Goal: Navigation & Orientation: Find specific page/section

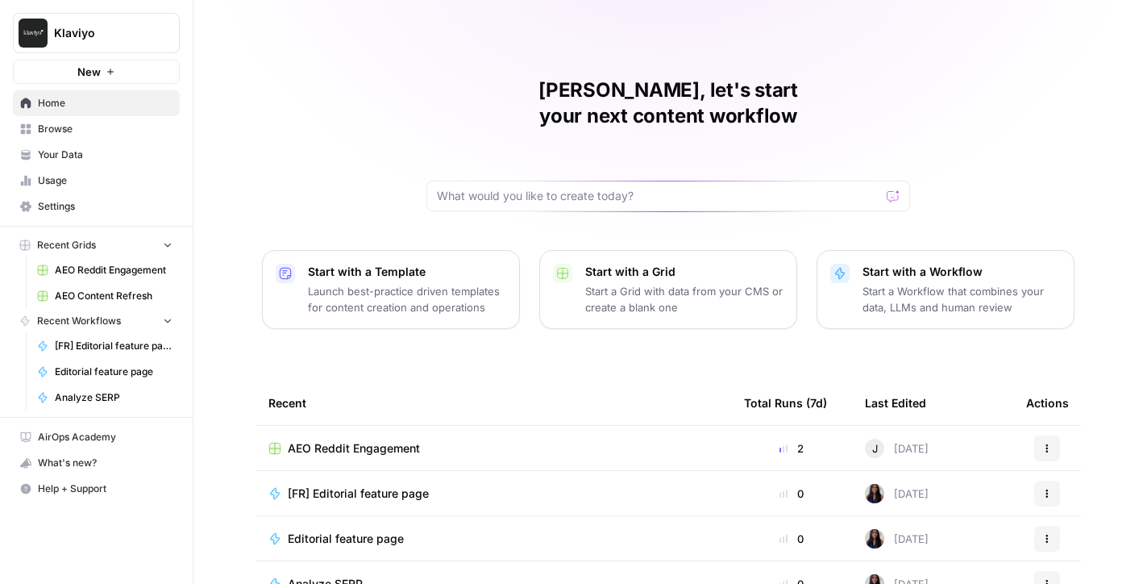
click at [75, 159] on span "Your Data" at bounding box center [105, 155] width 135 height 15
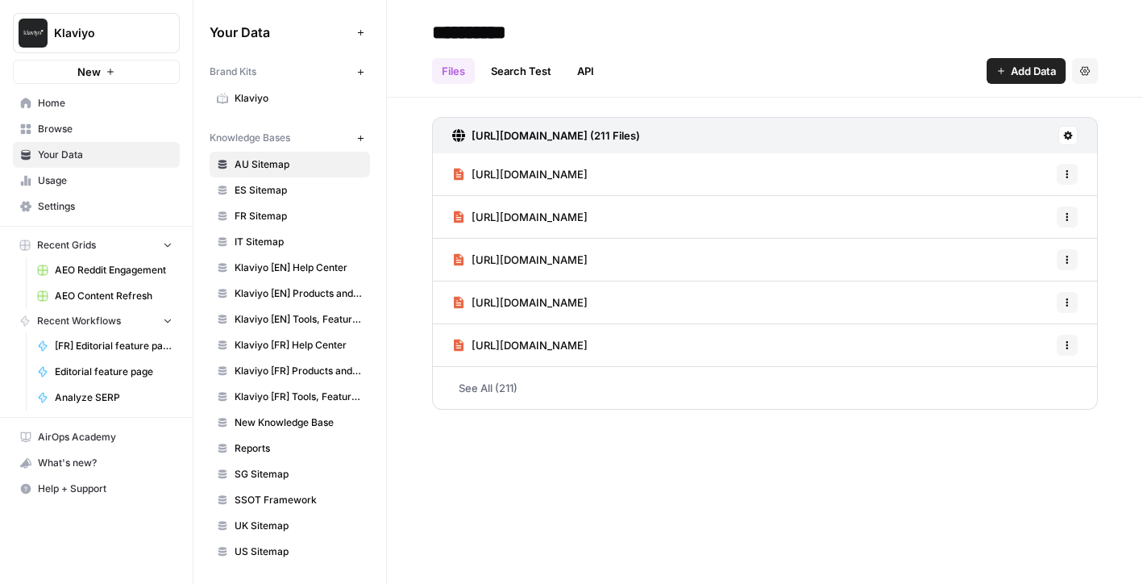
click at [82, 173] on link "Usage" at bounding box center [96, 181] width 167 height 26
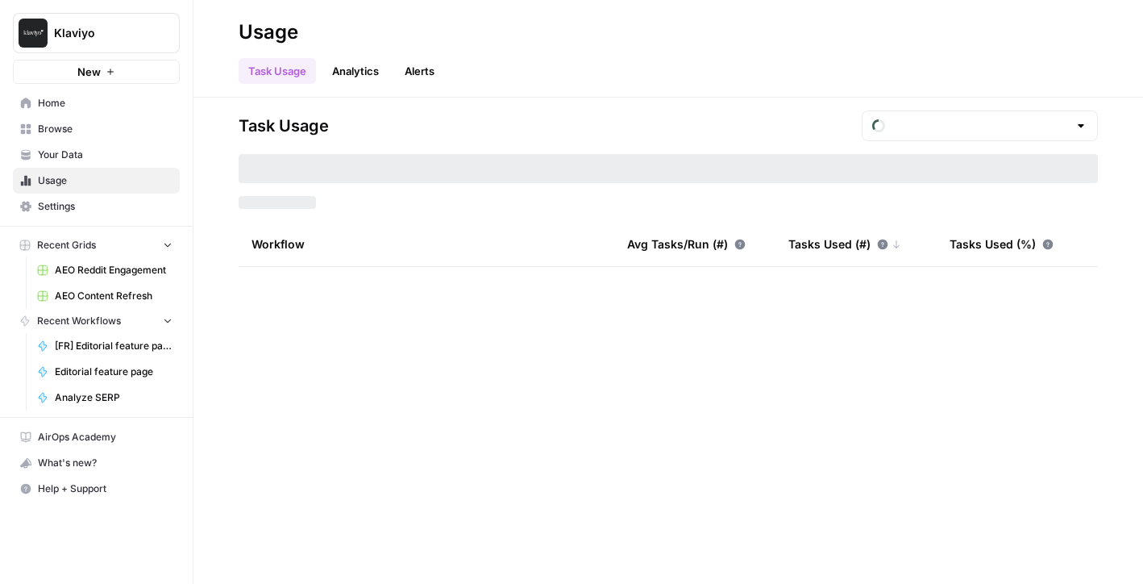
type input "August Tasks"
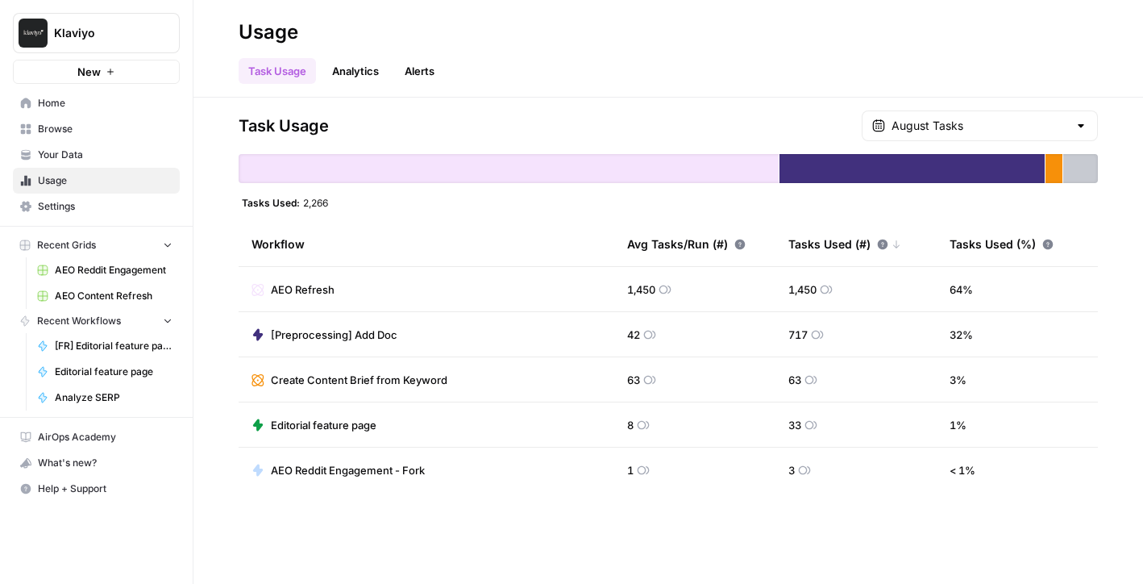
click at [73, 124] on span "Browse" at bounding box center [105, 129] width 135 height 15
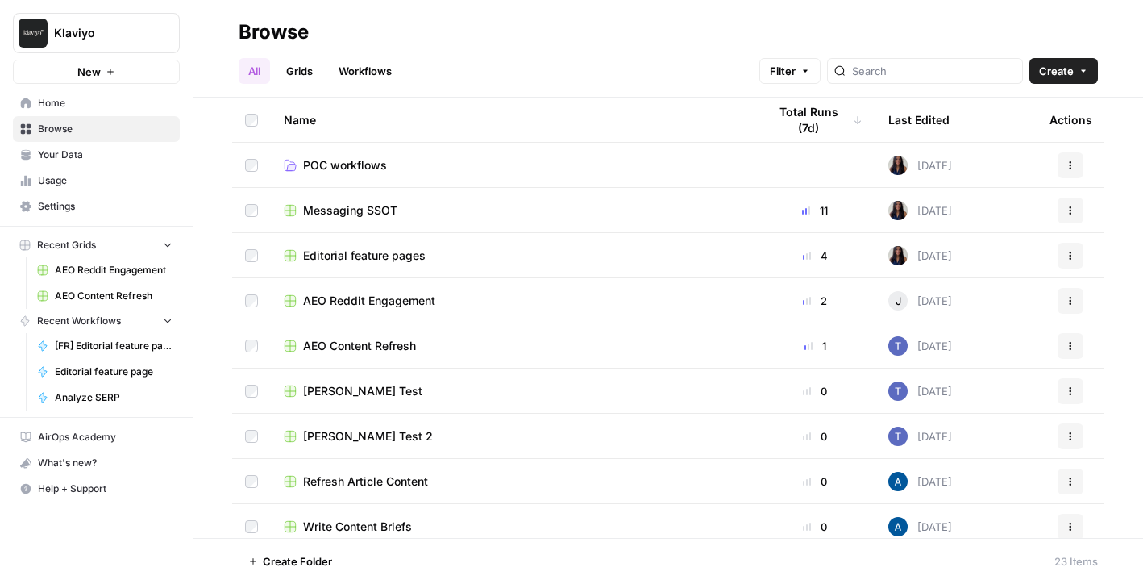
click at [79, 110] on link "Home" at bounding box center [96, 103] width 167 height 26
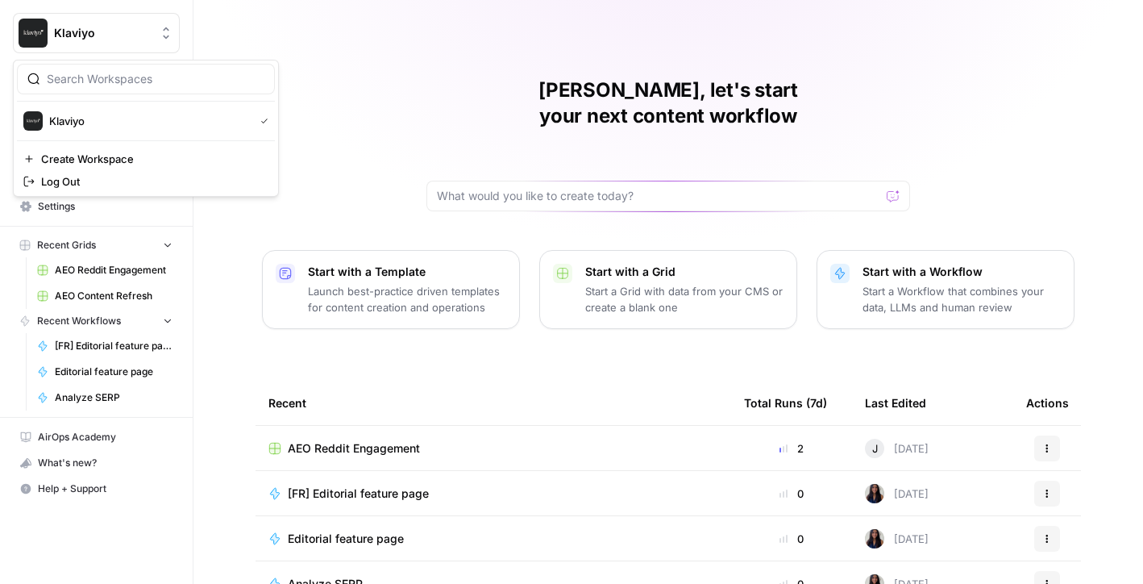
click at [140, 37] on span "Klaviyo" at bounding box center [103, 33] width 98 height 16
click at [148, 27] on span "Klaviyo" at bounding box center [103, 33] width 98 height 16
click at [127, 273] on span "AEO Reddit Engagement" at bounding box center [114, 270] width 118 height 15
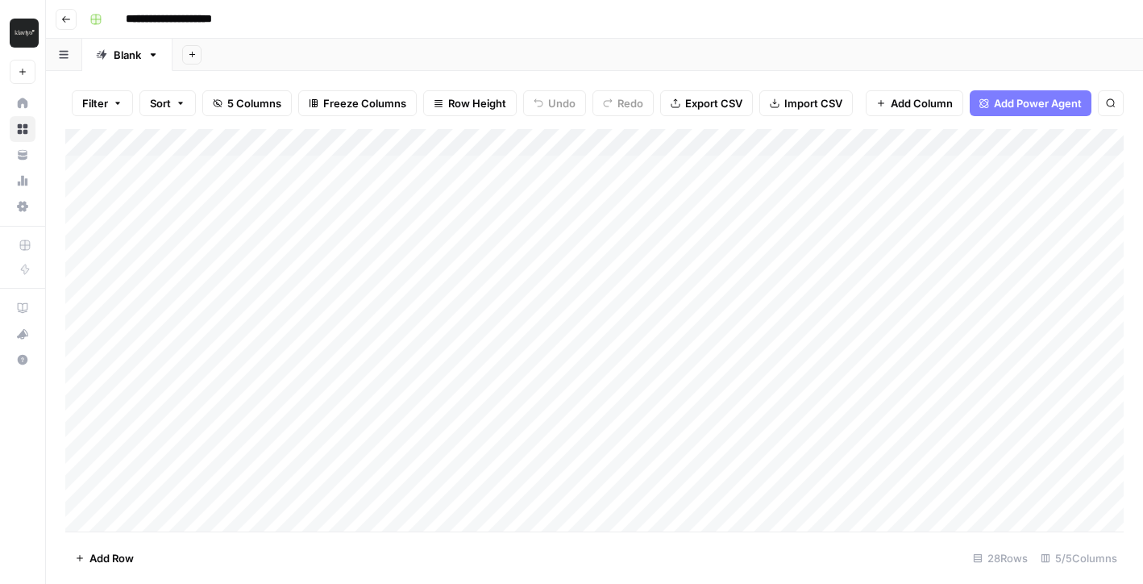
click at [138, 15] on input "**********" at bounding box center [193, 19] width 148 height 26
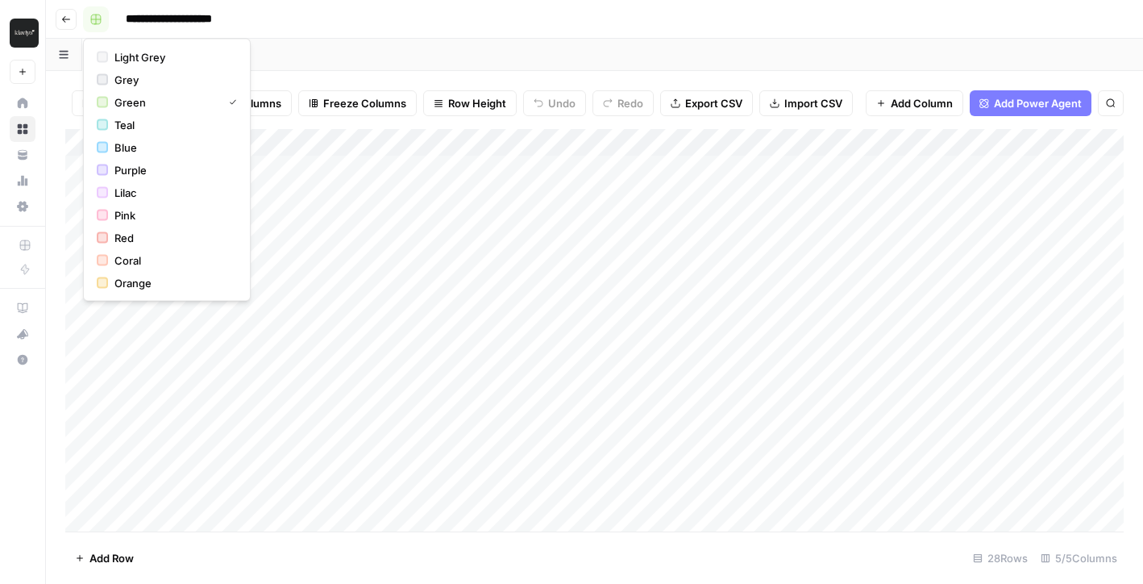
click at [100, 15] on icon "button" at bounding box center [96, 20] width 10 height 10
click at [414, 23] on div "**********" at bounding box center [605, 19] width 1044 height 26
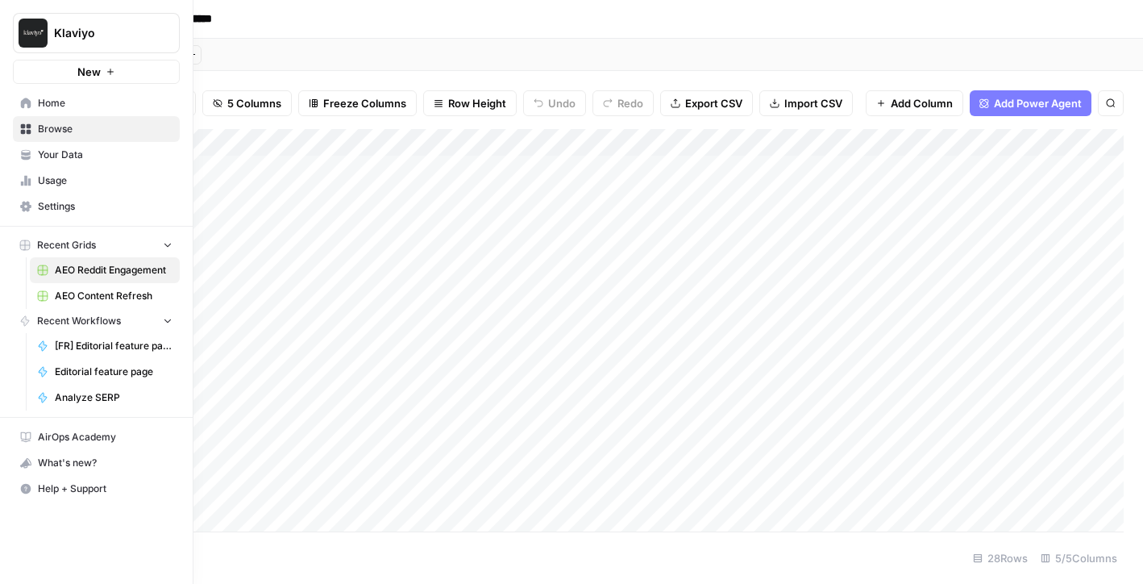
click at [25, 185] on icon at bounding box center [25, 181] width 3 height 10
